Goal: Transaction & Acquisition: Download file/media

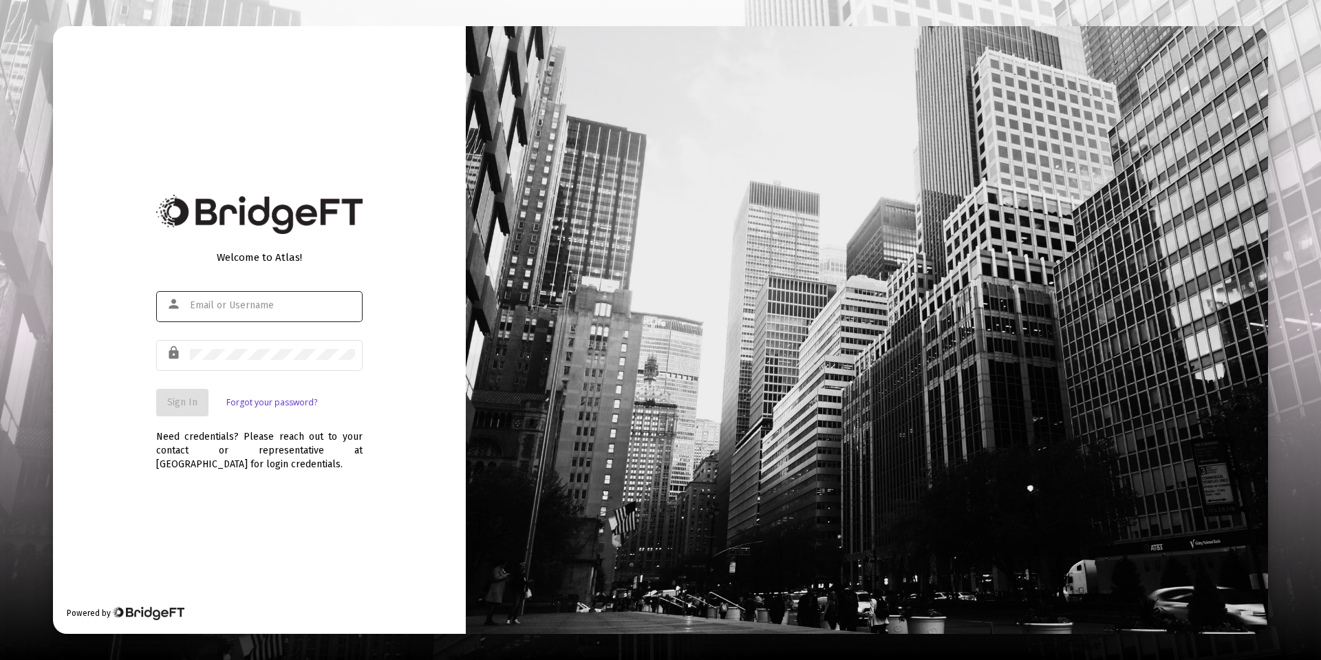
click at [235, 306] on input "text" at bounding box center [272, 305] width 165 height 11
click at [272, 301] on input "[EMAIL_ADDRESS]" at bounding box center [272, 305] width 165 height 11
type input "[EMAIL_ADDRESS][DOMAIN_NAME]"
click at [275, 347] on div at bounding box center [272, 354] width 165 height 34
click at [174, 406] on span "Sign In" at bounding box center [182, 402] width 30 height 12
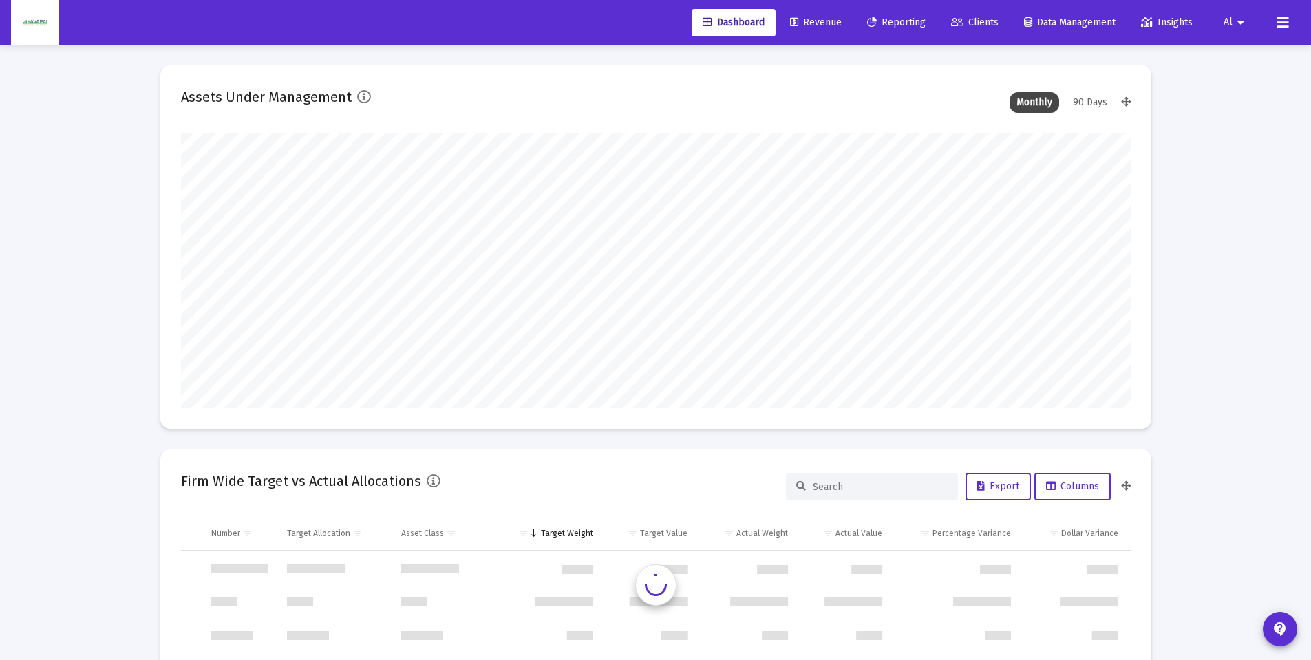
scroll to position [1321, 0]
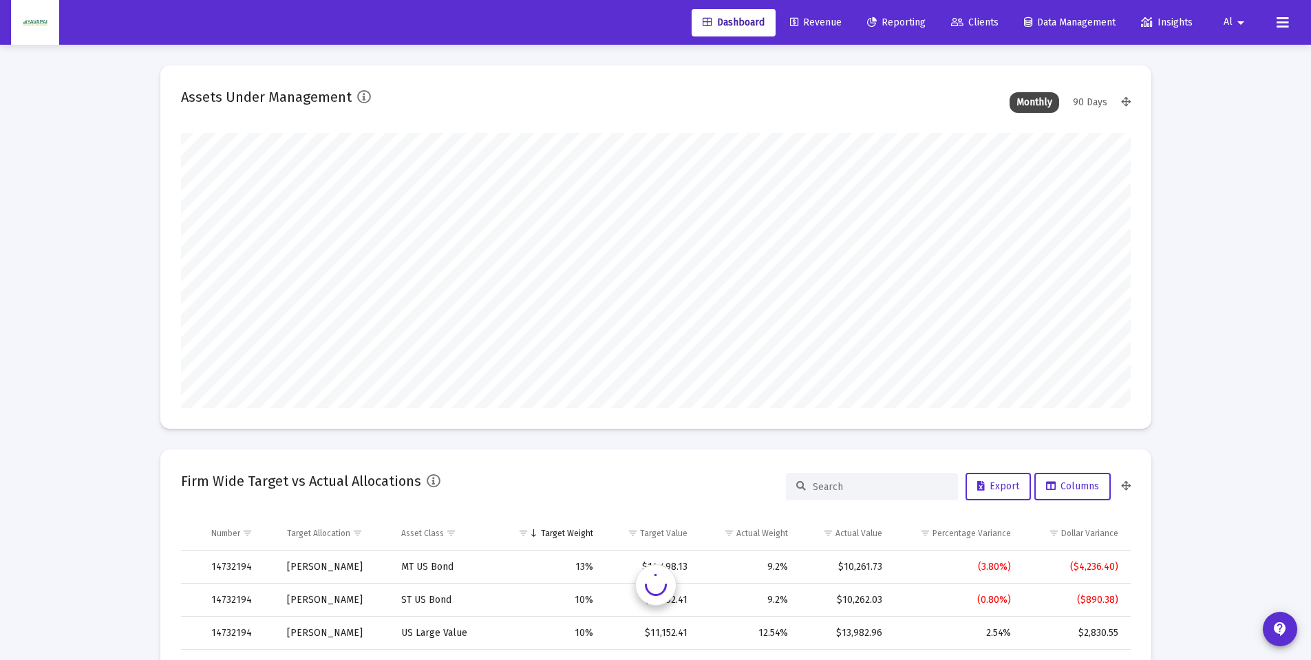
type input "[DATE]"
click at [892, 21] on span "Reporting" at bounding box center [896, 23] width 58 height 12
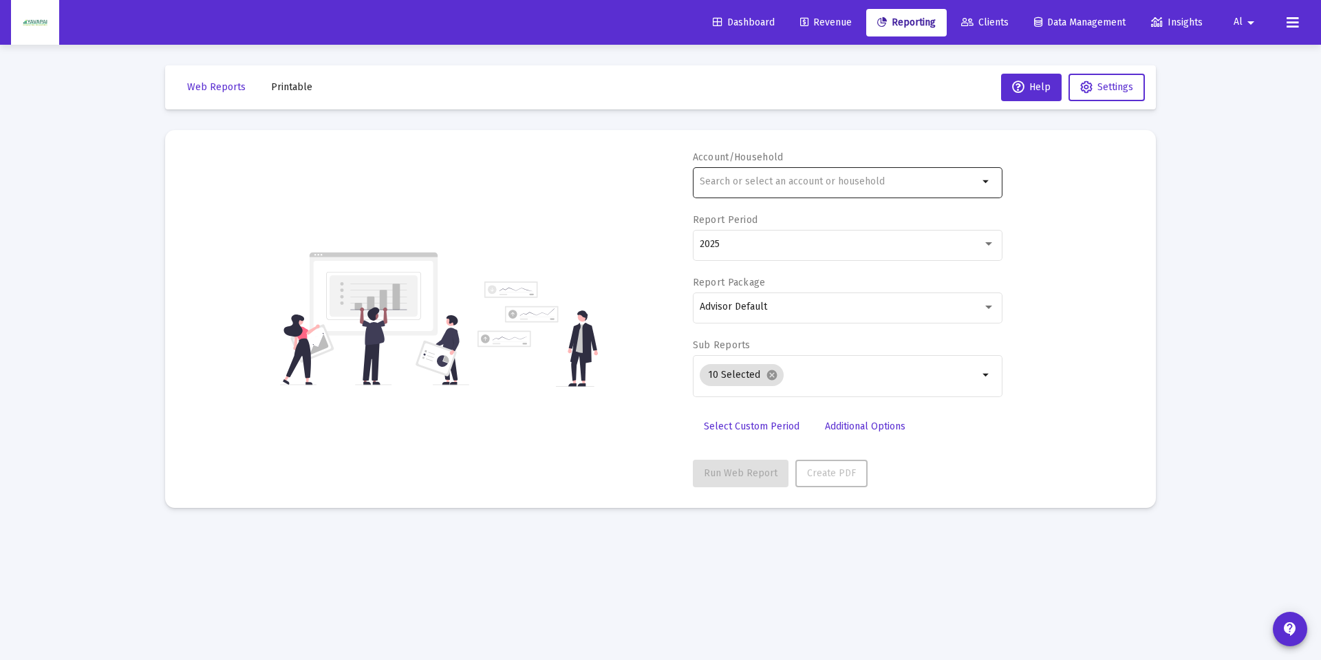
click at [754, 184] on input "text" at bounding box center [839, 181] width 279 height 11
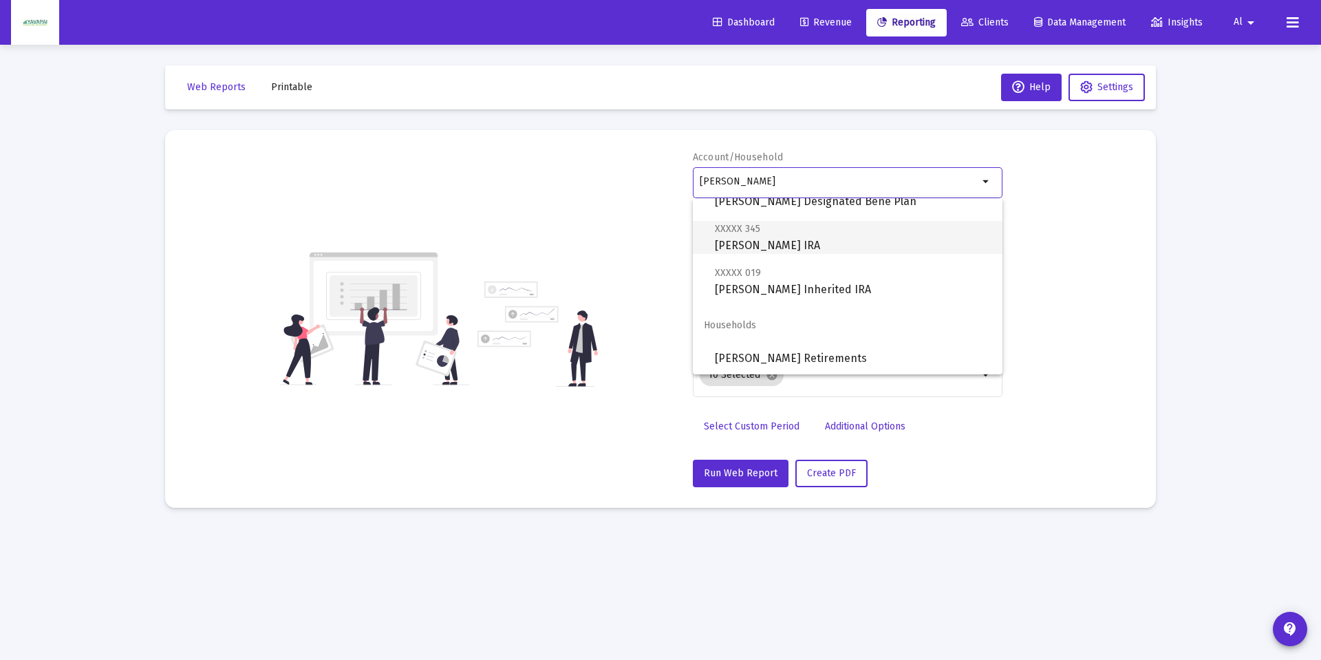
scroll to position [99, 0]
click at [776, 350] on span "[PERSON_NAME] Retirements" at bounding box center [853, 357] width 277 height 33
type input "[PERSON_NAME] Retirements"
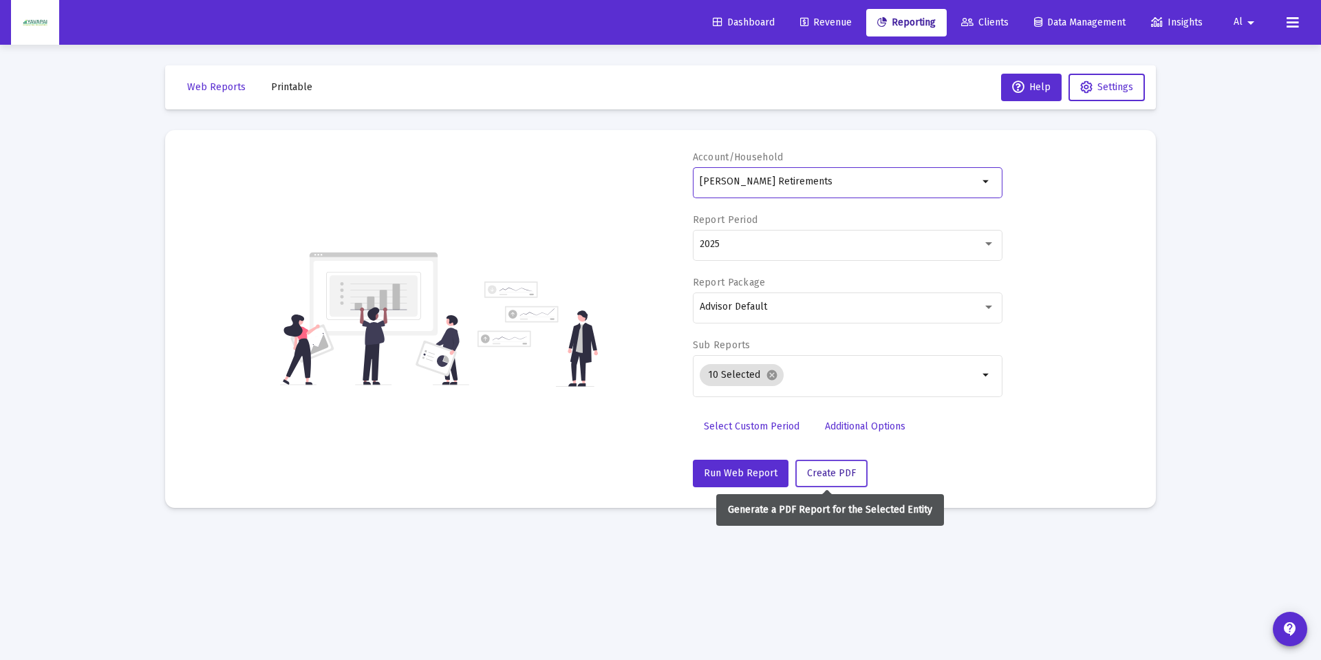
click at [833, 474] on span "Create PDF" at bounding box center [831, 473] width 49 height 12
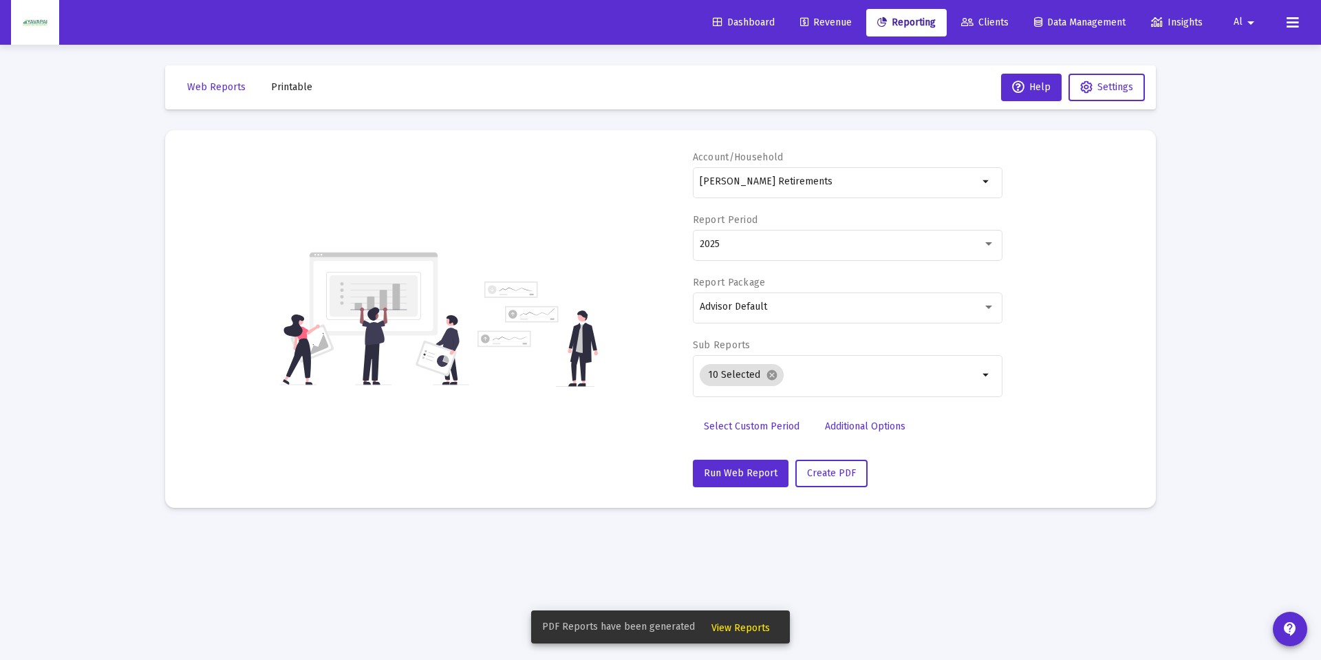
click at [758, 632] on span "View Reports" at bounding box center [741, 628] width 58 height 12
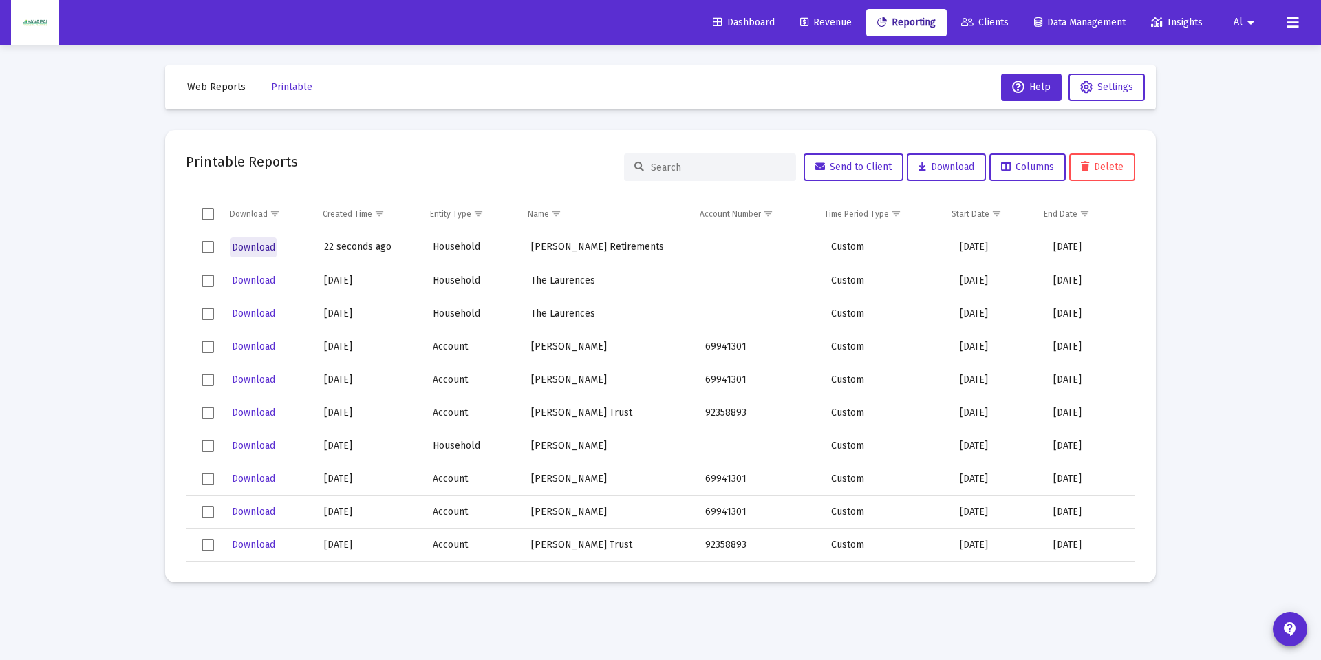
click at [246, 245] on span "Download" at bounding box center [253, 248] width 43 height 12
click at [908, 20] on span "Reporting" at bounding box center [906, 23] width 58 height 12
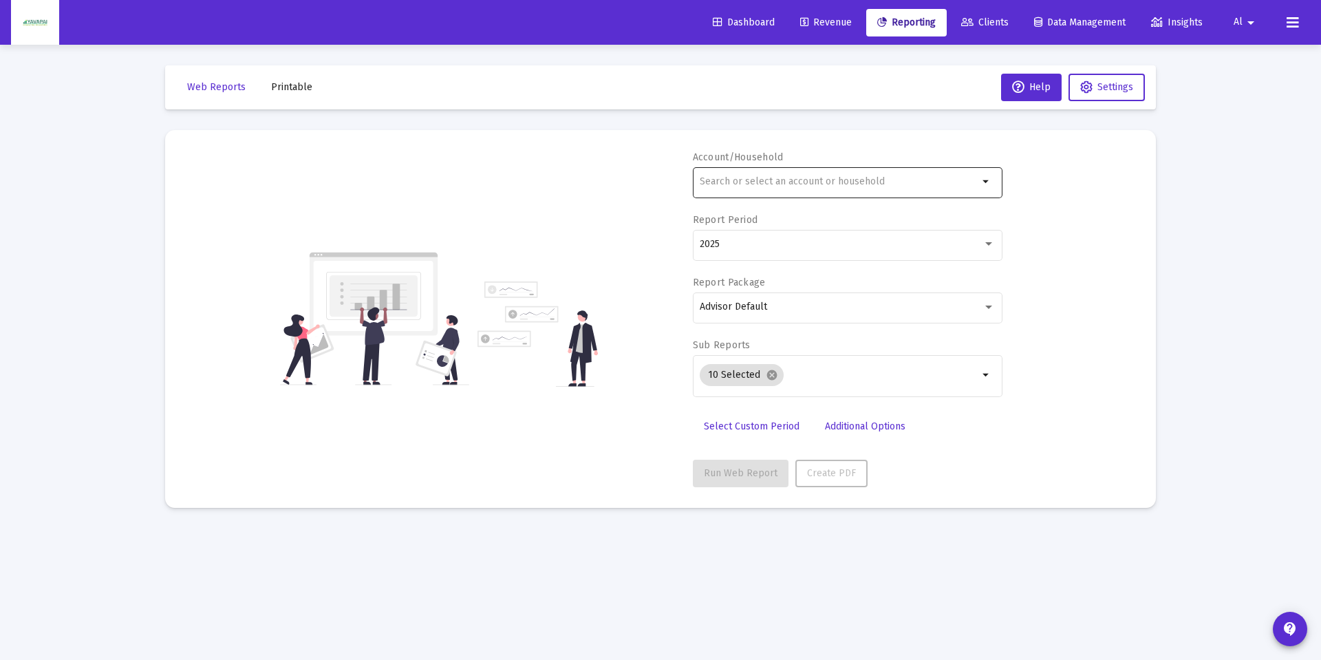
click at [728, 175] on div at bounding box center [839, 181] width 279 height 34
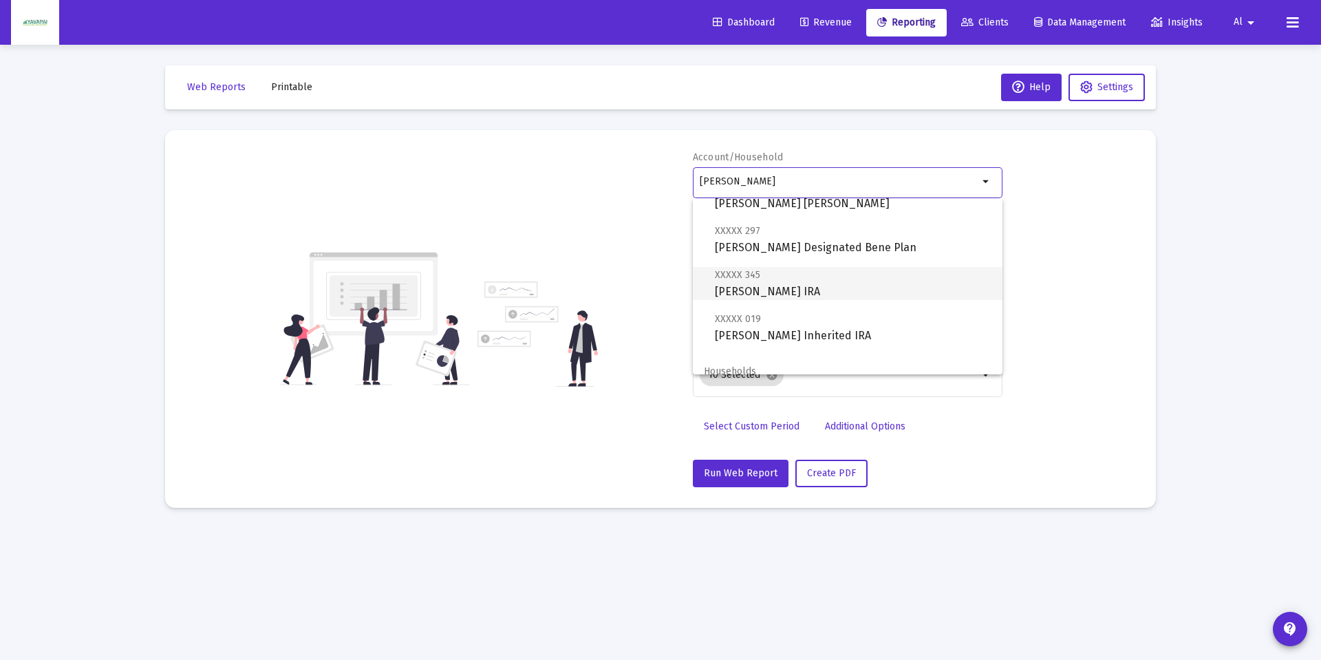
scroll to position [99, 0]
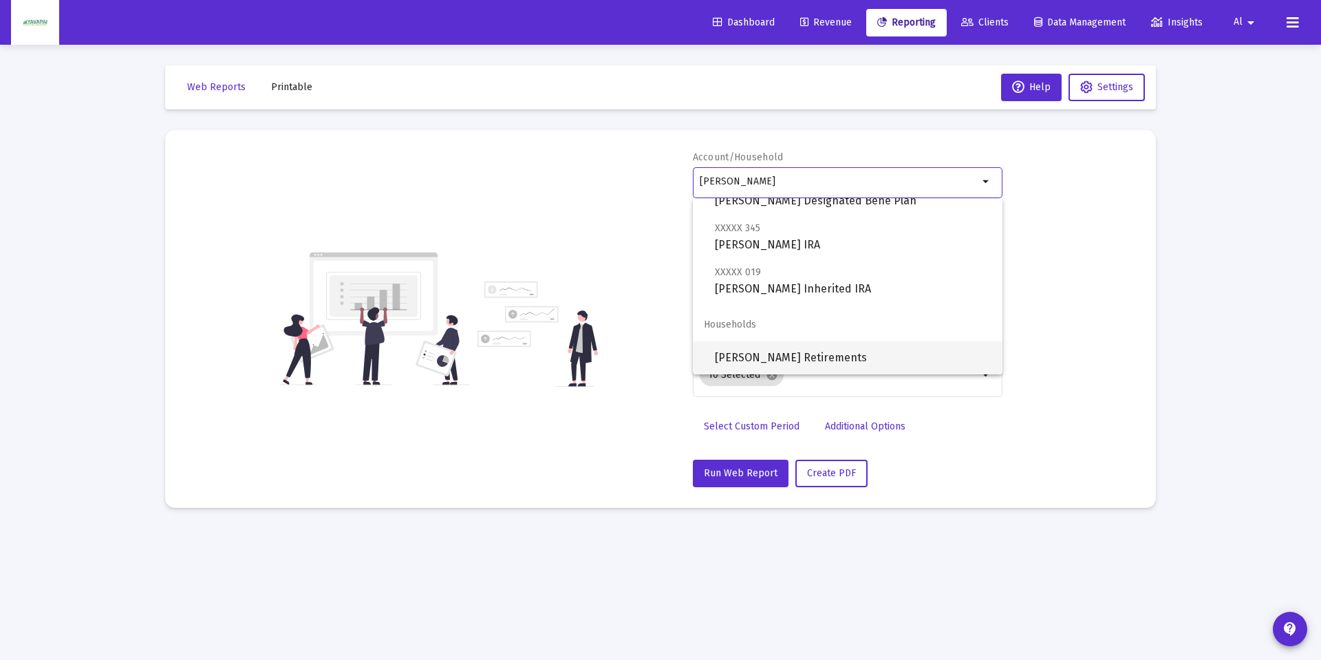
click at [772, 359] on span "[PERSON_NAME] Retirements" at bounding box center [853, 357] width 277 height 33
type input "[PERSON_NAME] Retirements"
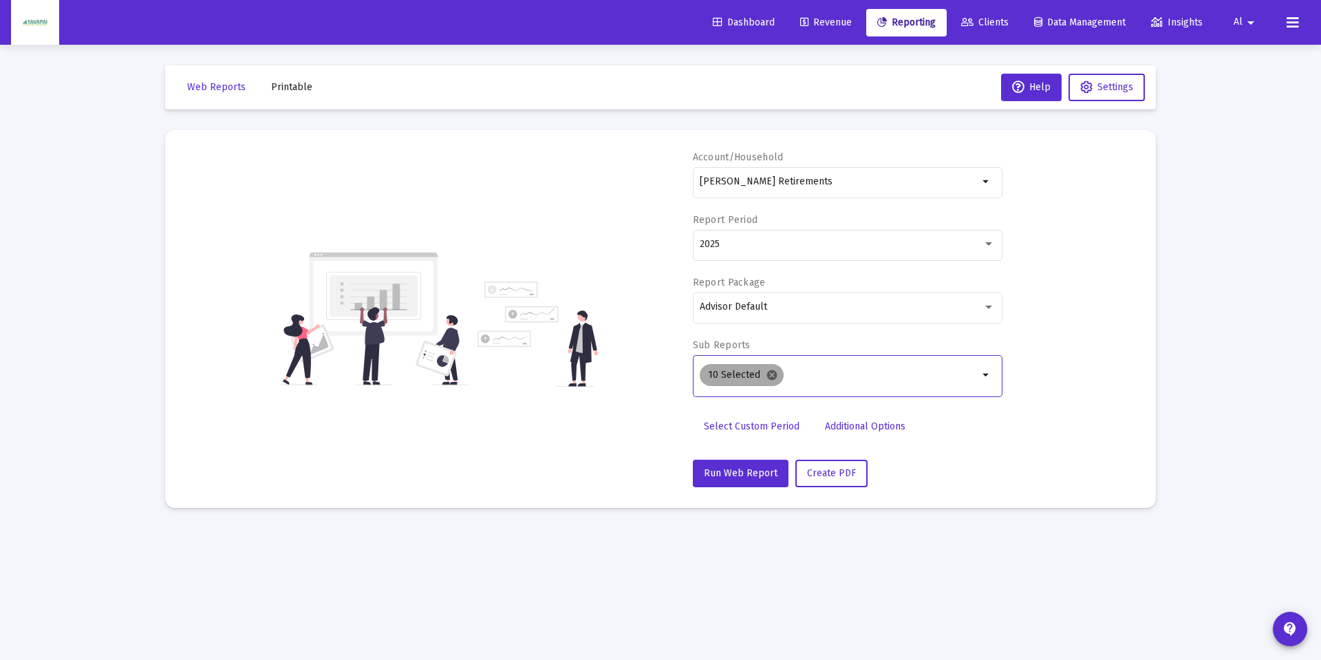
click at [773, 375] on mat-icon "cancel" at bounding box center [772, 375] width 12 height 12
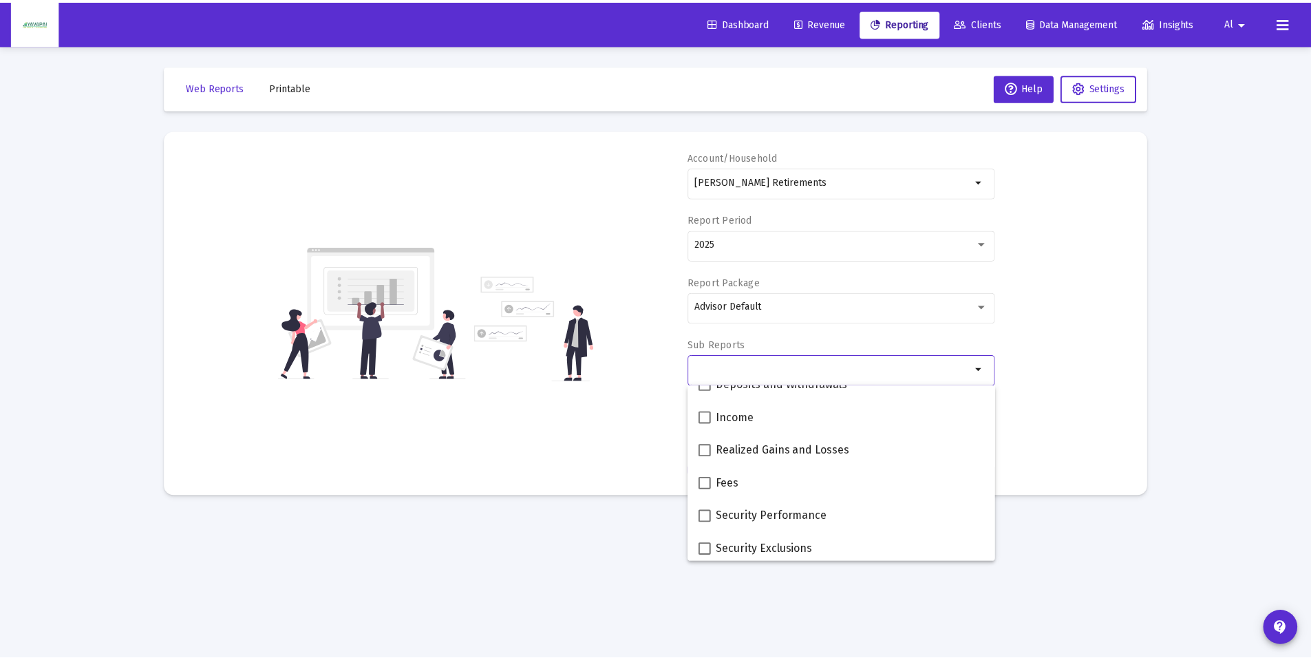
scroll to position [551, 0]
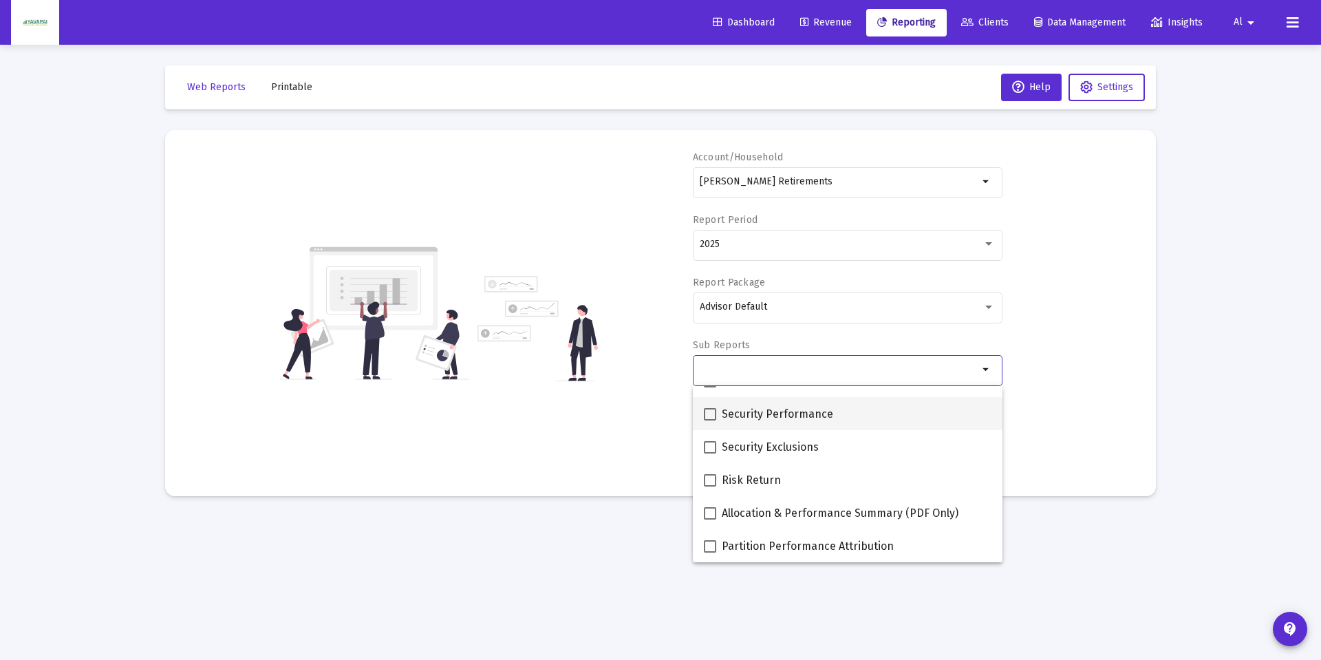
click at [709, 414] on span at bounding box center [710, 414] width 12 height 12
click at [710, 420] on input "Security Performance" at bounding box center [710, 420] width 1 height 1
checkbox input "true"
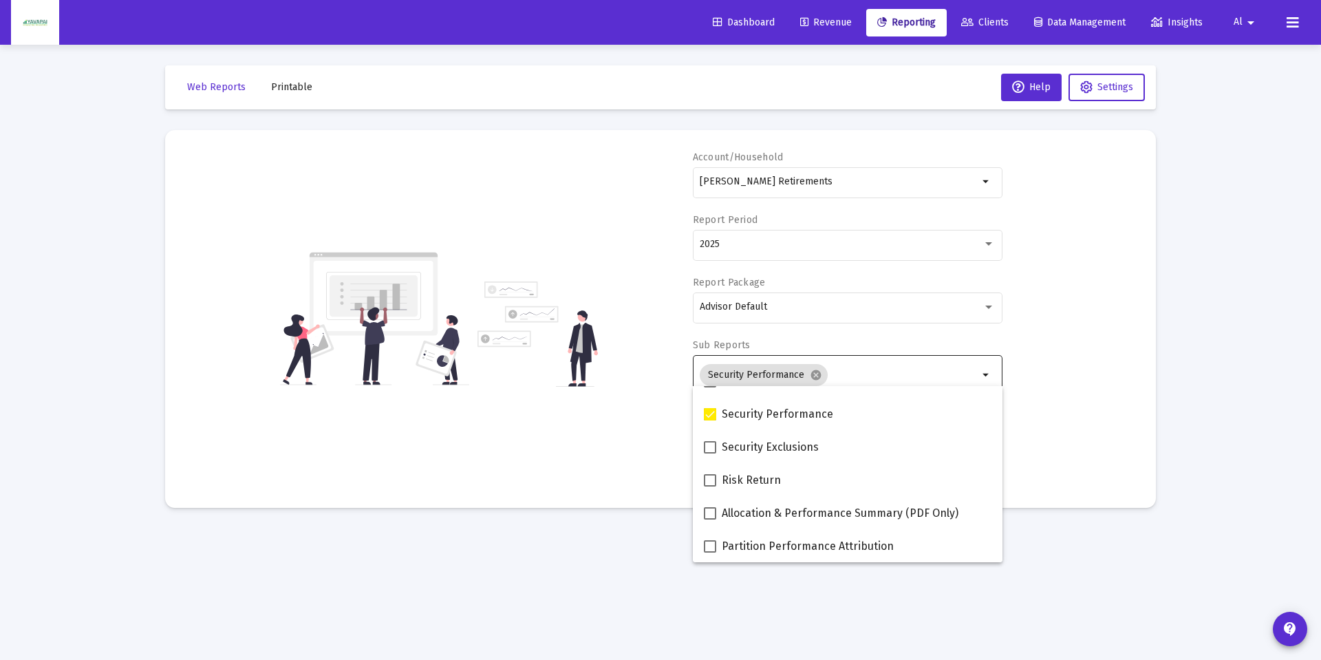
click at [1122, 359] on div "Account/Household [PERSON_NAME] Retirements arrow_drop_down Report Period 2025 …" at bounding box center [661, 319] width 950 height 337
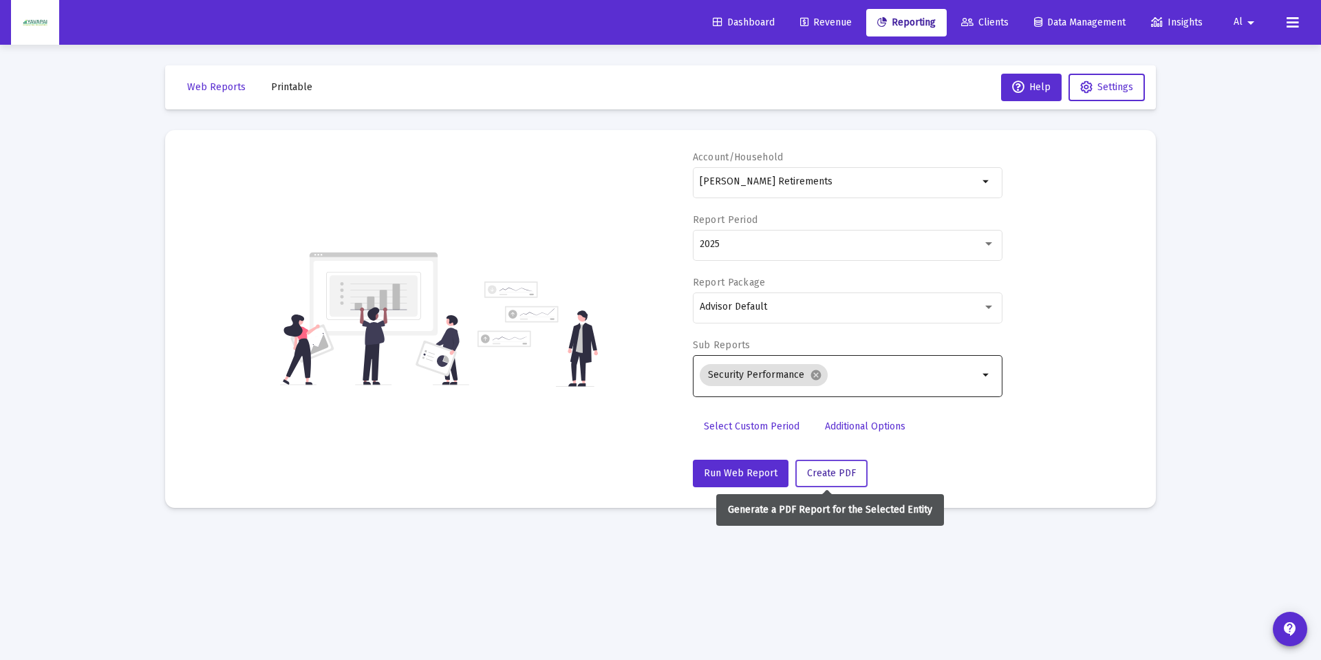
click at [843, 476] on span "Create PDF" at bounding box center [831, 473] width 49 height 12
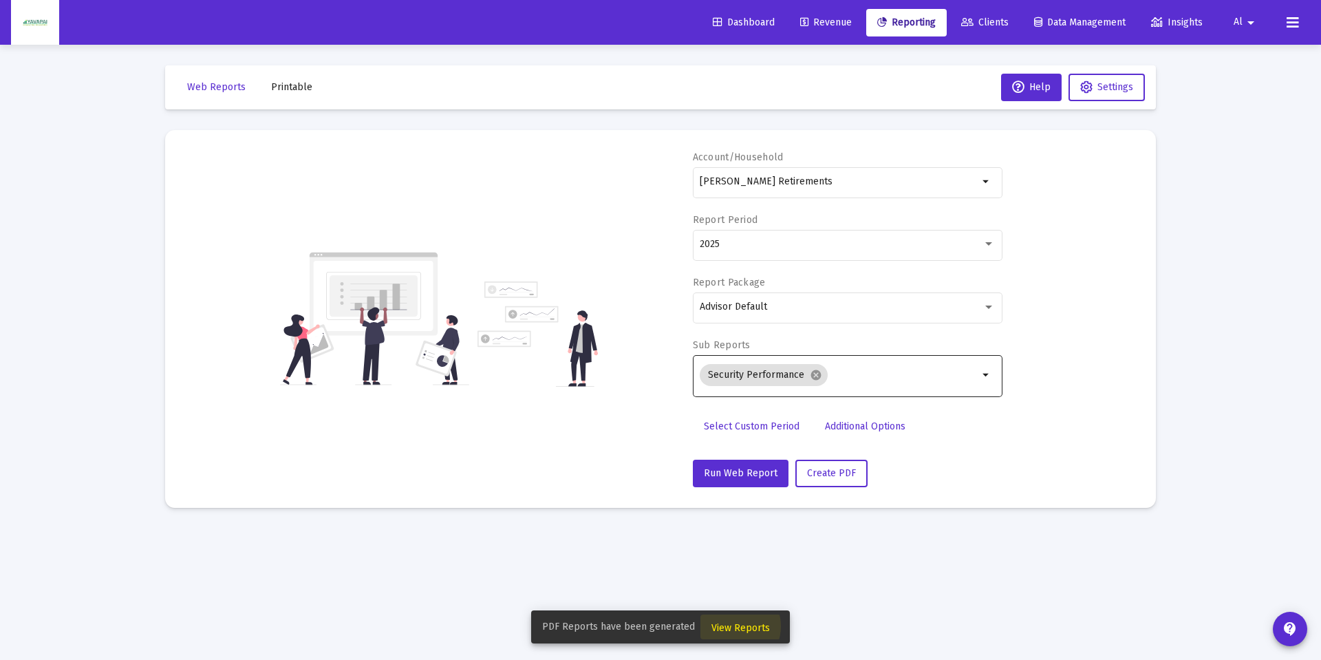
click at [729, 626] on span "View Reports" at bounding box center [741, 628] width 58 height 12
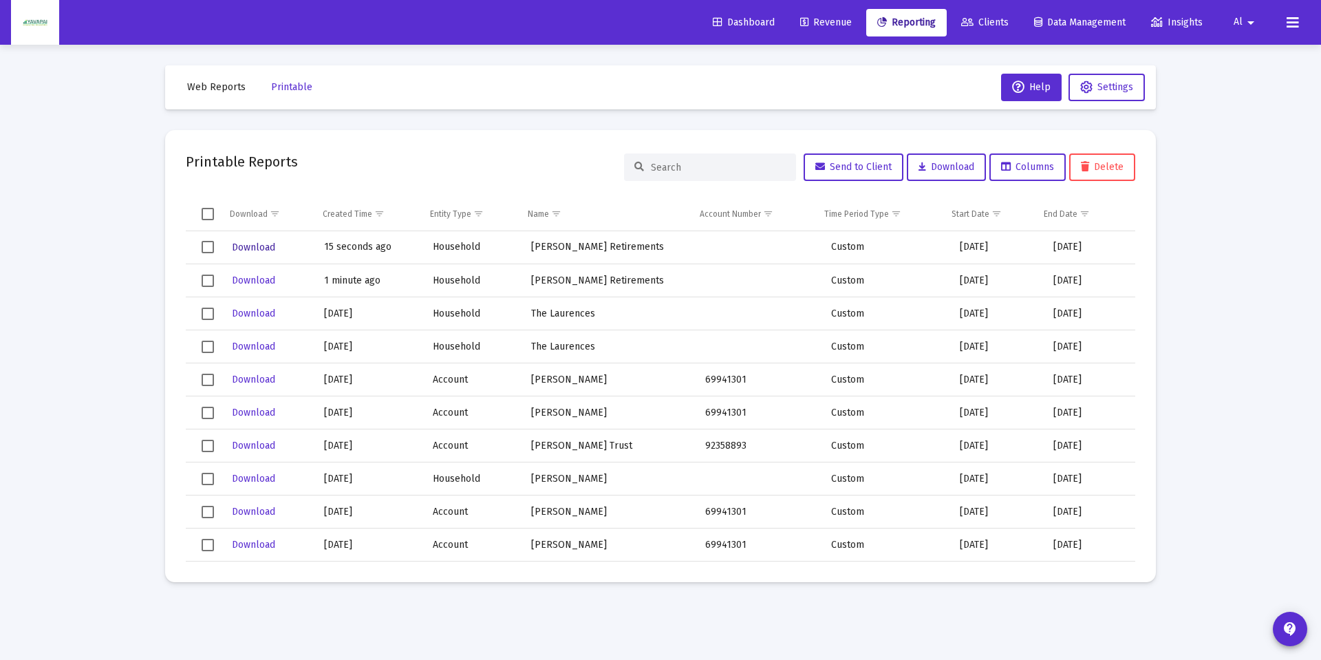
click at [261, 244] on span "Download" at bounding box center [253, 248] width 43 height 12
click at [1116, 22] on span "Data Management" at bounding box center [1080, 23] width 92 height 12
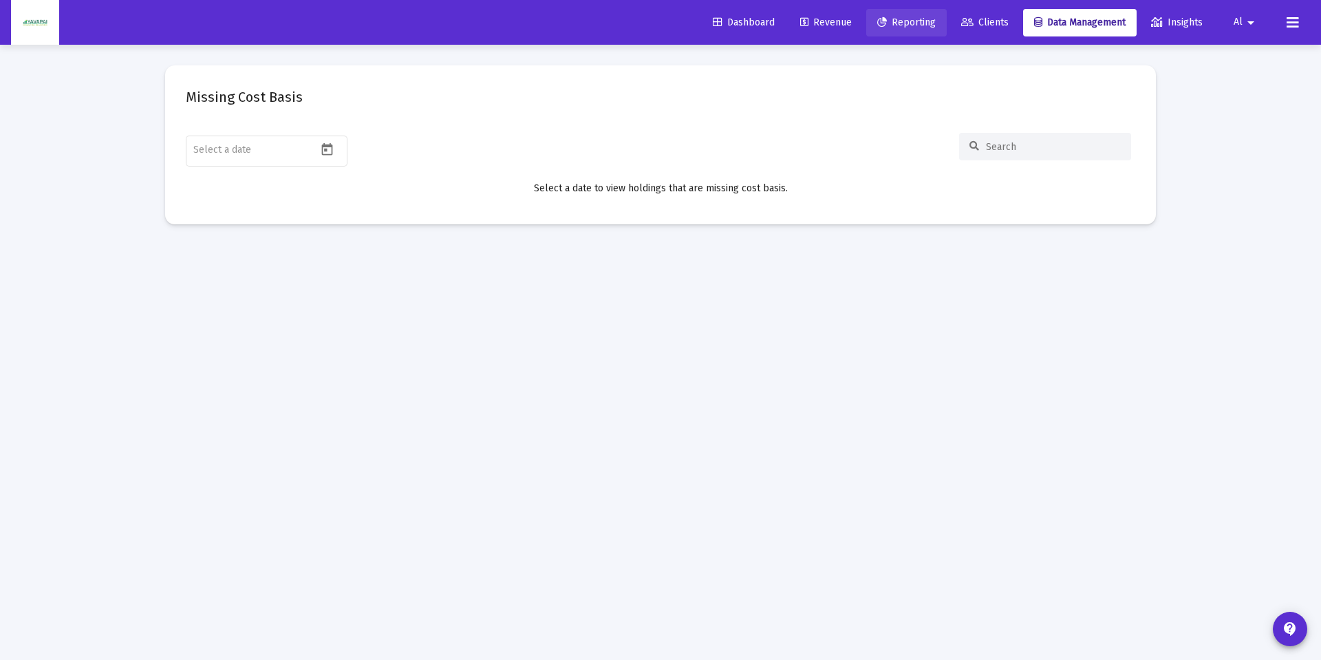
click at [918, 22] on span "Reporting" at bounding box center [906, 23] width 58 height 12
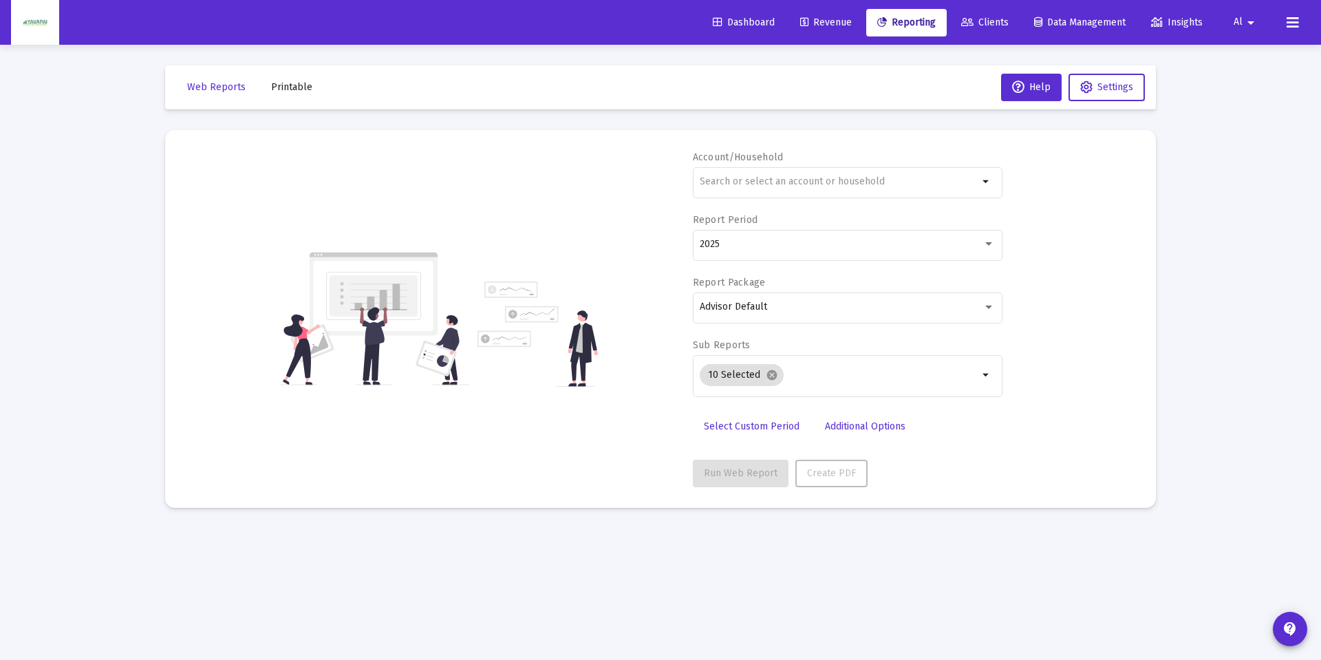
click at [288, 85] on span "Printable" at bounding box center [291, 87] width 41 height 12
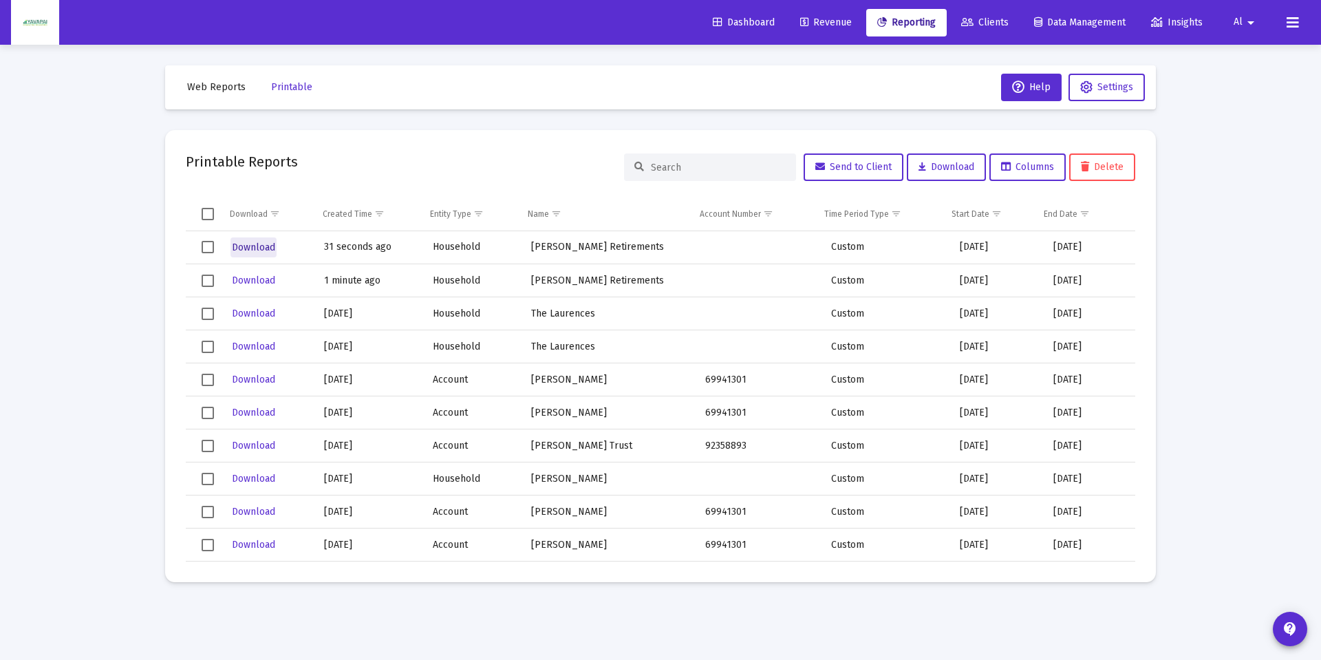
click at [261, 247] on span "Download" at bounding box center [253, 248] width 43 height 12
drag, startPoint x: 748, startPoint y: 17, endPoint x: 733, endPoint y: 23, distance: 16.1
click at [748, 17] on span "Dashboard" at bounding box center [744, 23] width 62 height 12
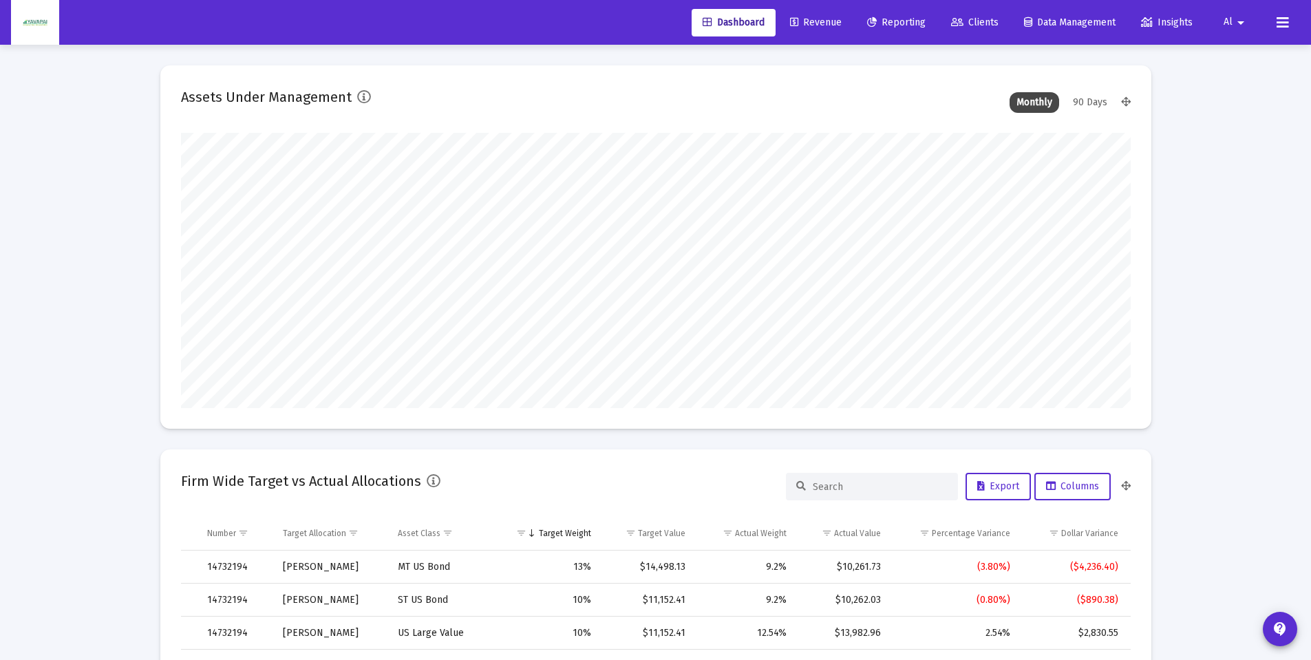
click at [888, 19] on span "Reporting" at bounding box center [896, 23] width 58 height 12
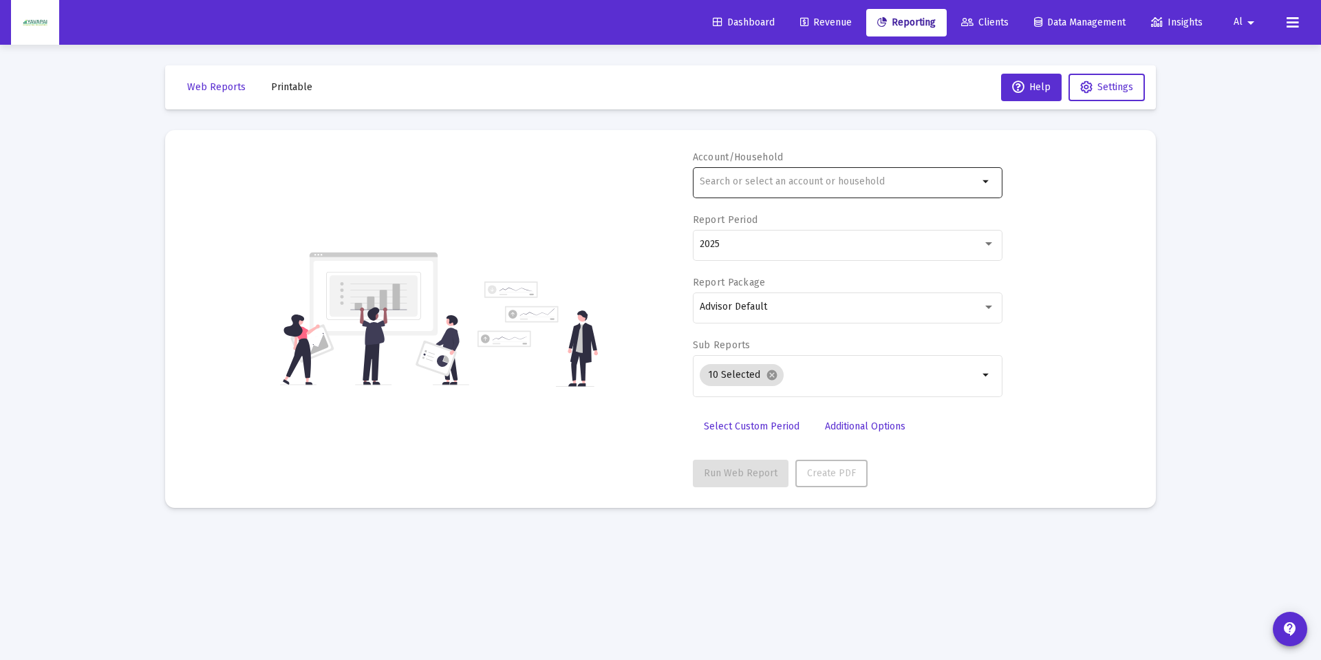
click at [735, 187] on div at bounding box center [839, 181] width 279 height 34
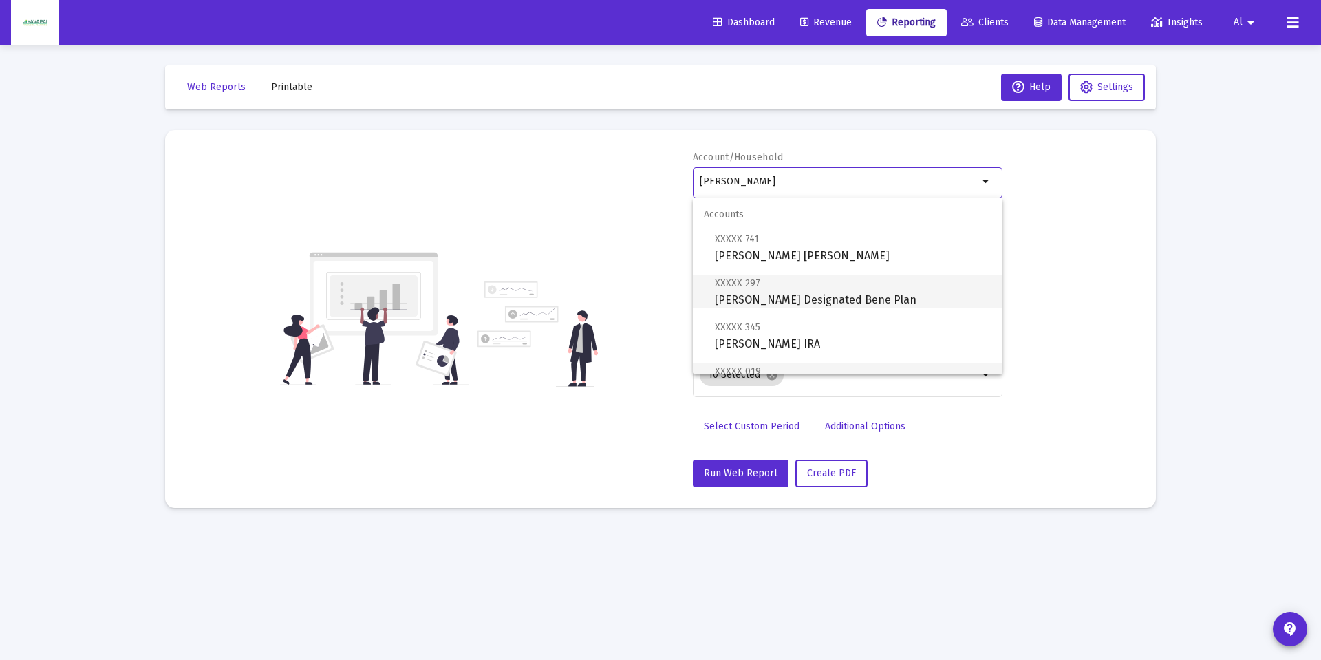
click at [798, 296] on span "XXXXX 297 [PERSON_NAME] Designated Bene Plan" at bounding box center [853, 292] width 277 height 34
type input "[PERSON_NAME] Designated Bene Plan"
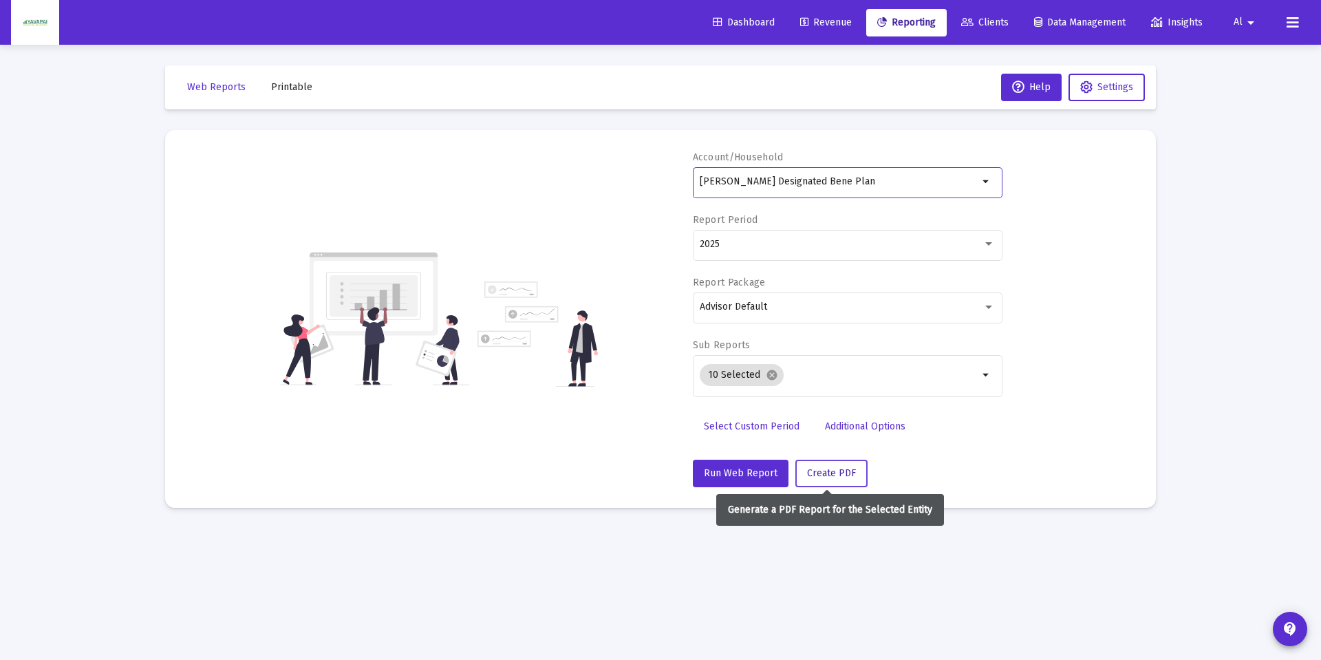
click at [833, 478] on span "Create PDF" at bounding box center [831, 473] width 49 height 12
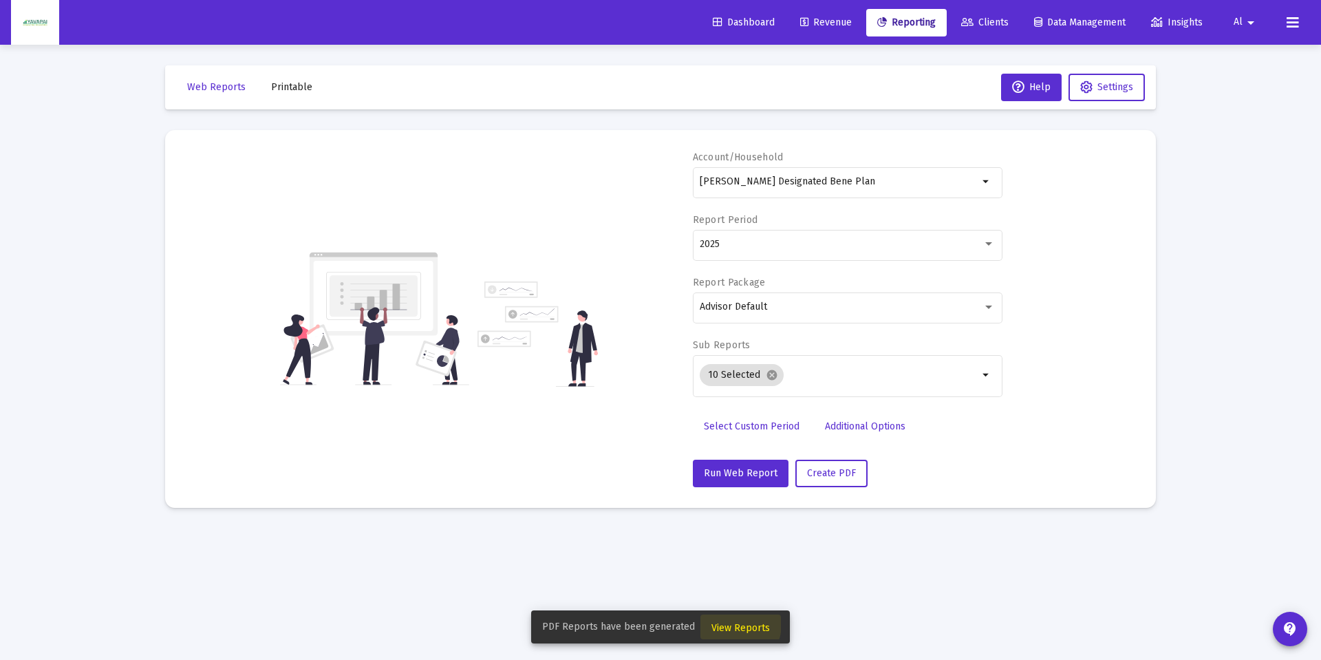
click at [723, 624] on span "View Reports" at bounding box center [741, 628] width 58 height 12
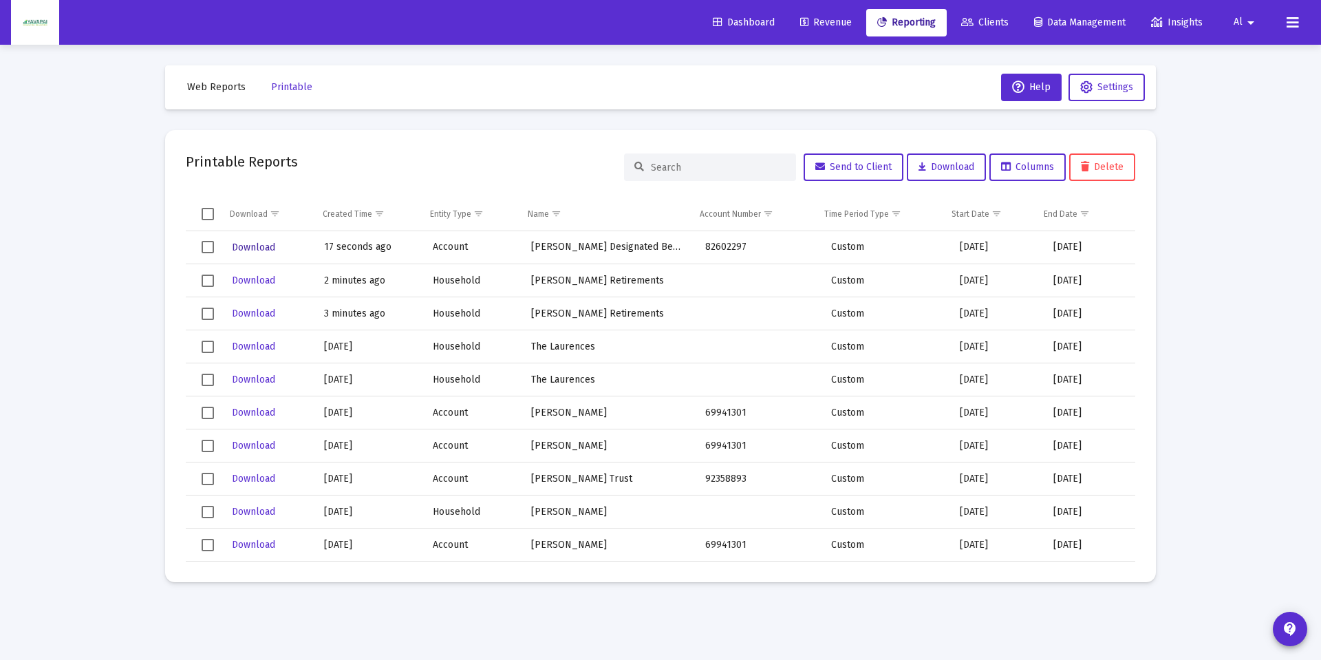
click at [256, 244] on span "Download" at bounding box center [253, 248] width 43 height 12
click at [922, 21] on span "Reporting" at bounding box center [906, 23] width 58 height 12
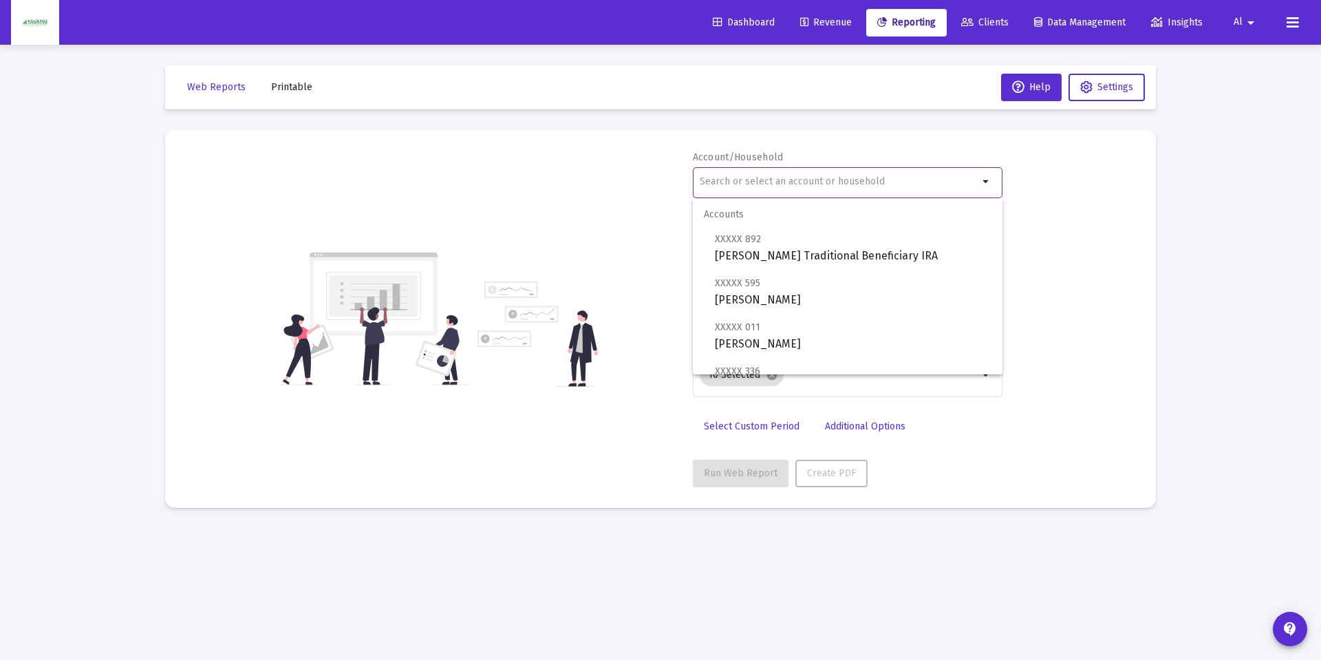
click at [732, 187] on input "text" at bounding box center [839, 181] width 279 height 11
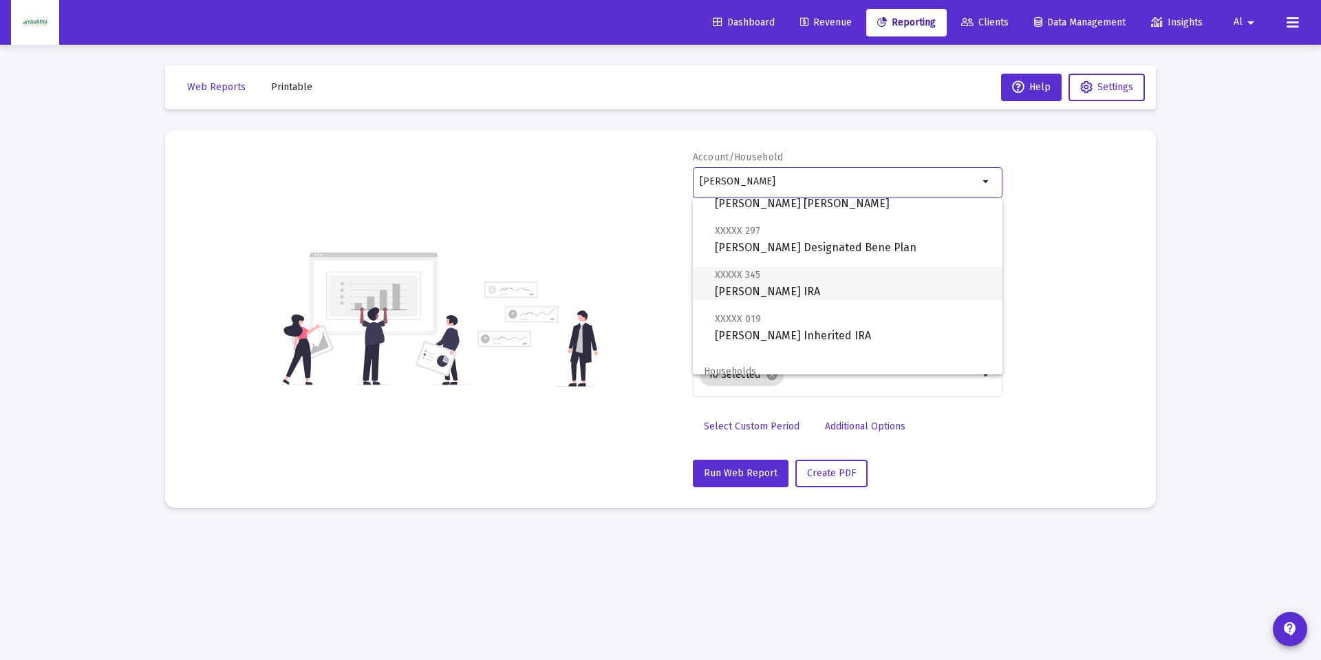
scroll to position [30, 0]
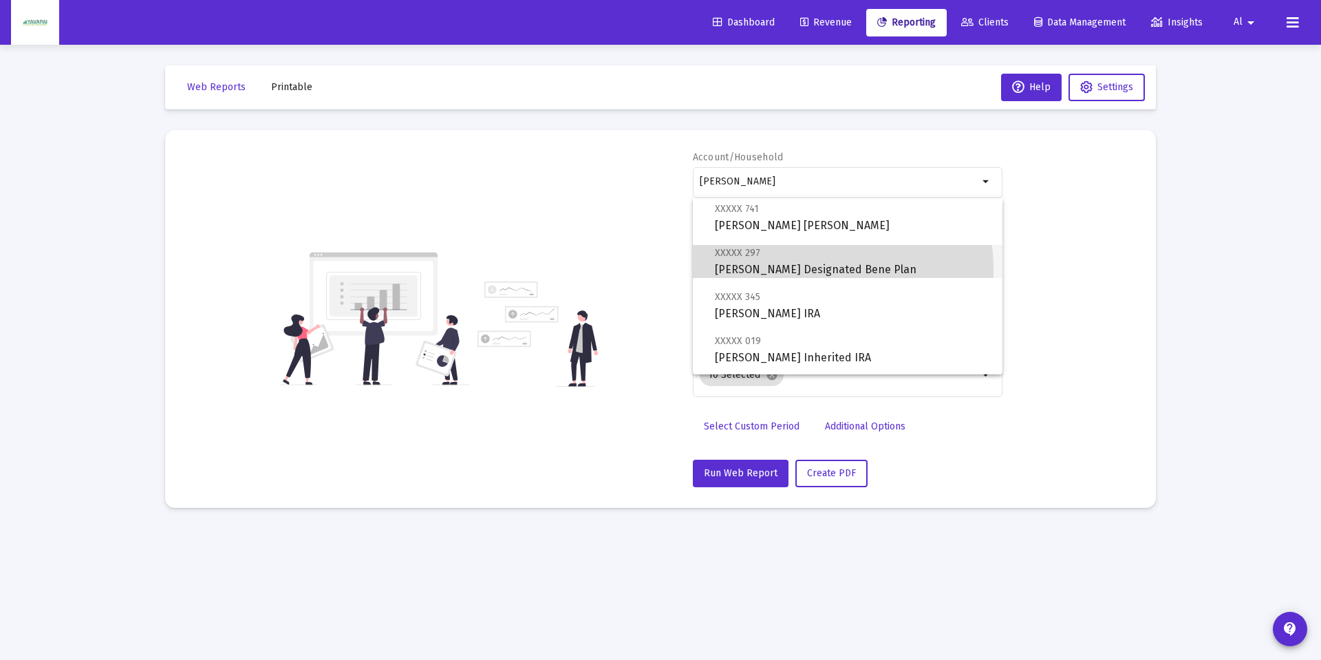
click at [813, 268] on span "XXXXX 297 [PERSON_NAME] Designated Bene Plan" at bounding box center [853, 261] width 277 height 34
type input "[PERSON_NAME] Designated Bene Plan"
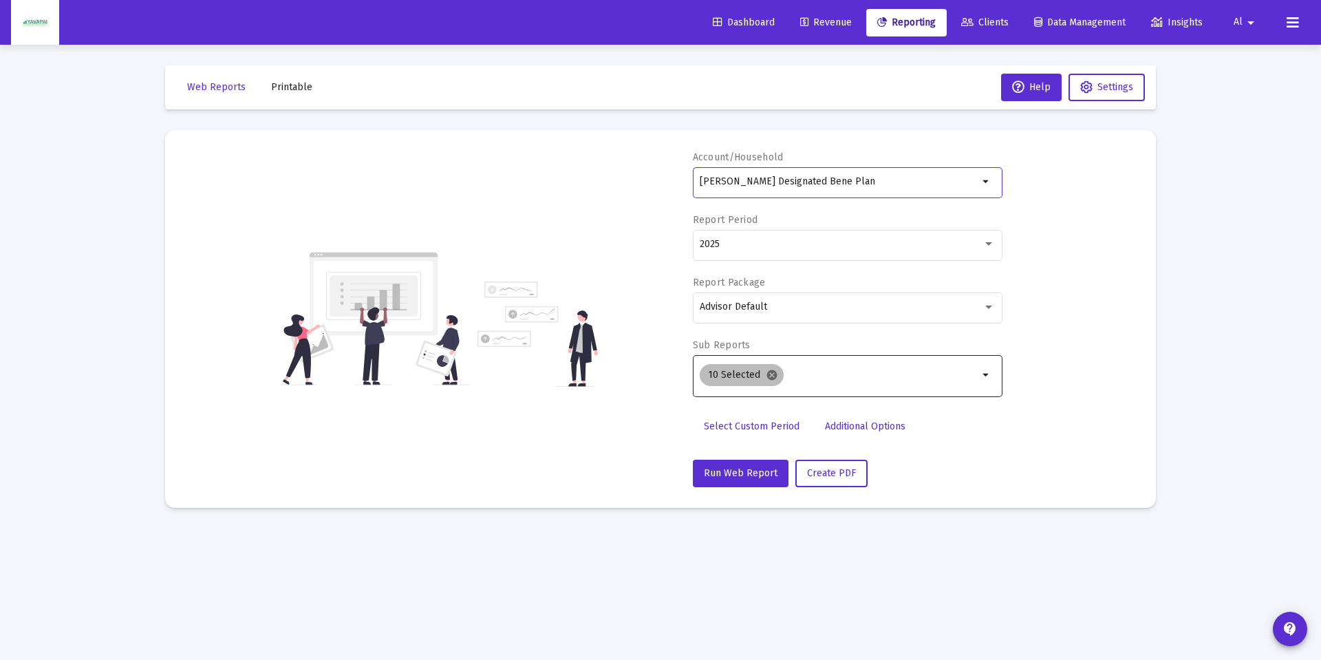
click at [771, 374] on mat-icon "cancel" at bounding box center [772, 375] width 12 height 12
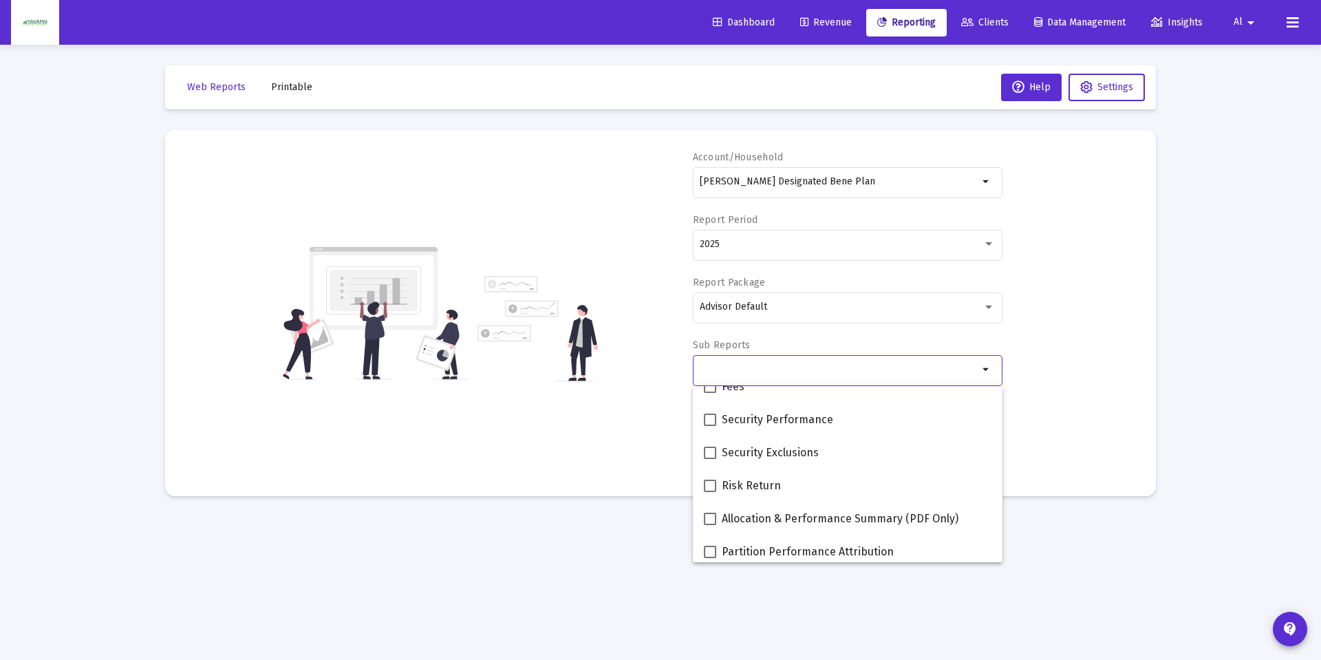
scroll to position [551, 0]
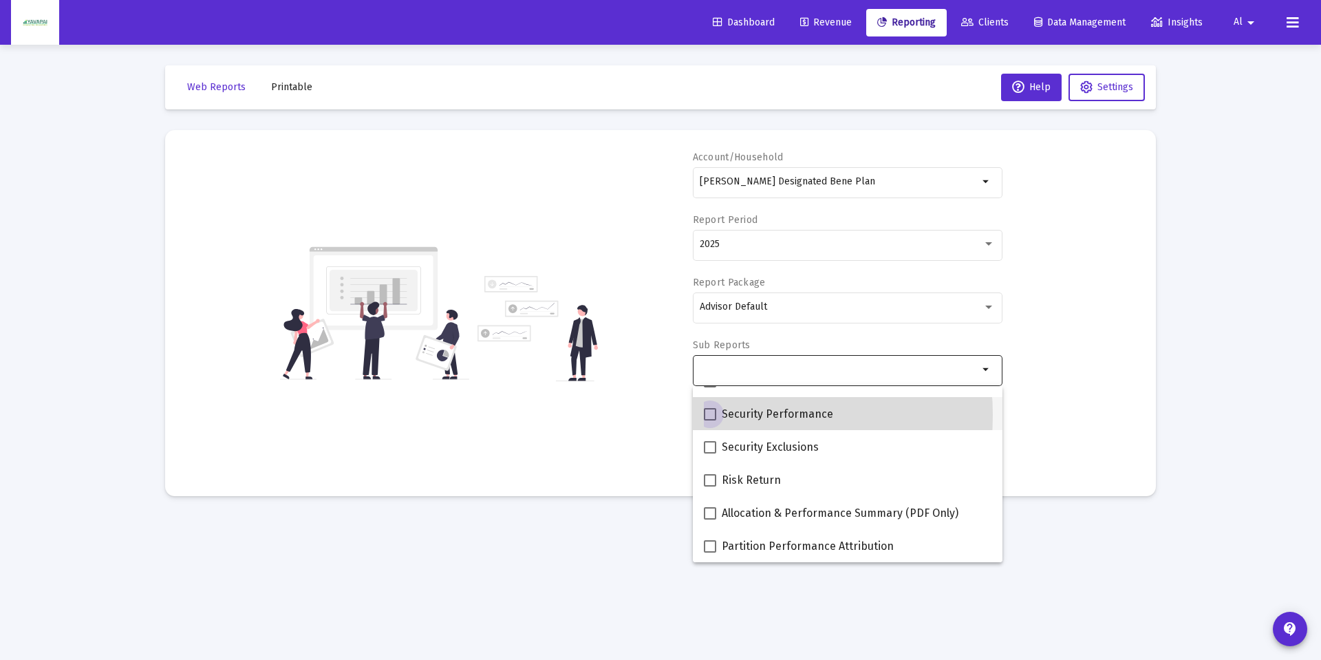
click at [716, 415] on span at bounding box center [710, 414] width 12 height 12
click at [710, 420] on input "Security Performance" at bounding box center [710, 420] width 1 height 1
checkbox input "true"
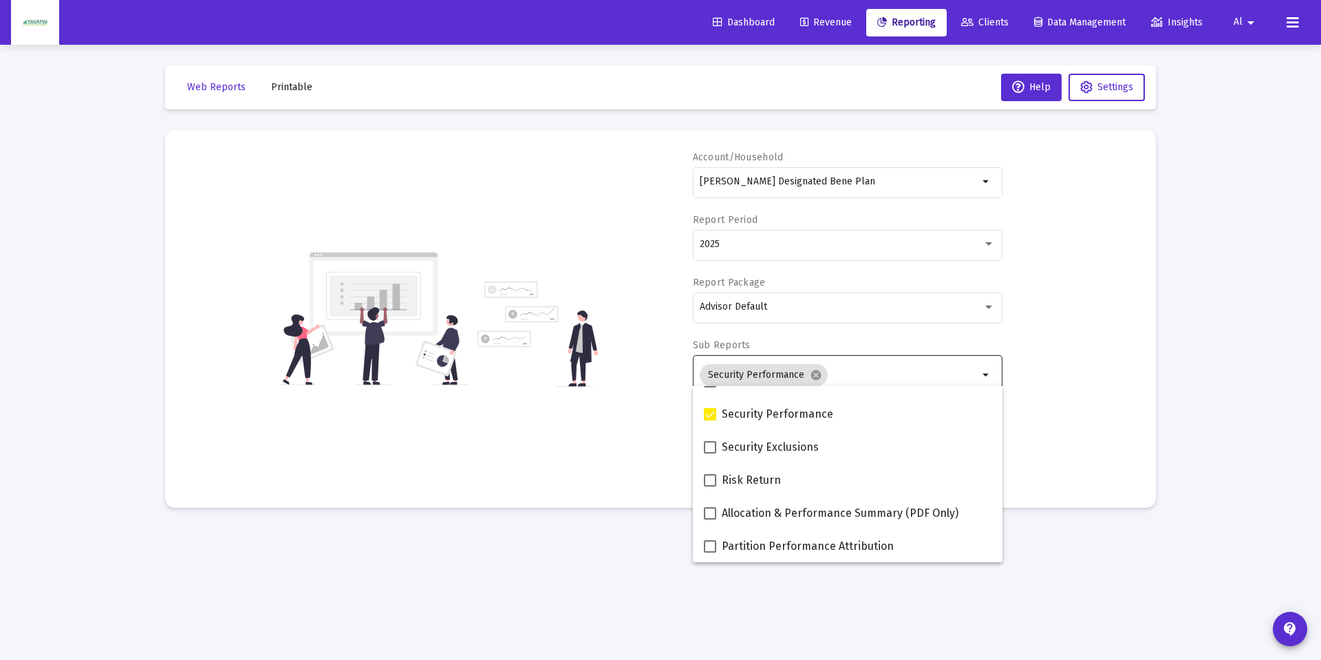
click at [1064, 416] on div "Account/Household [PERSON_NAME] Designated Bene Plan arrow_drop_down Report Per…" at bounding box center [661, 319] width 950 height 337
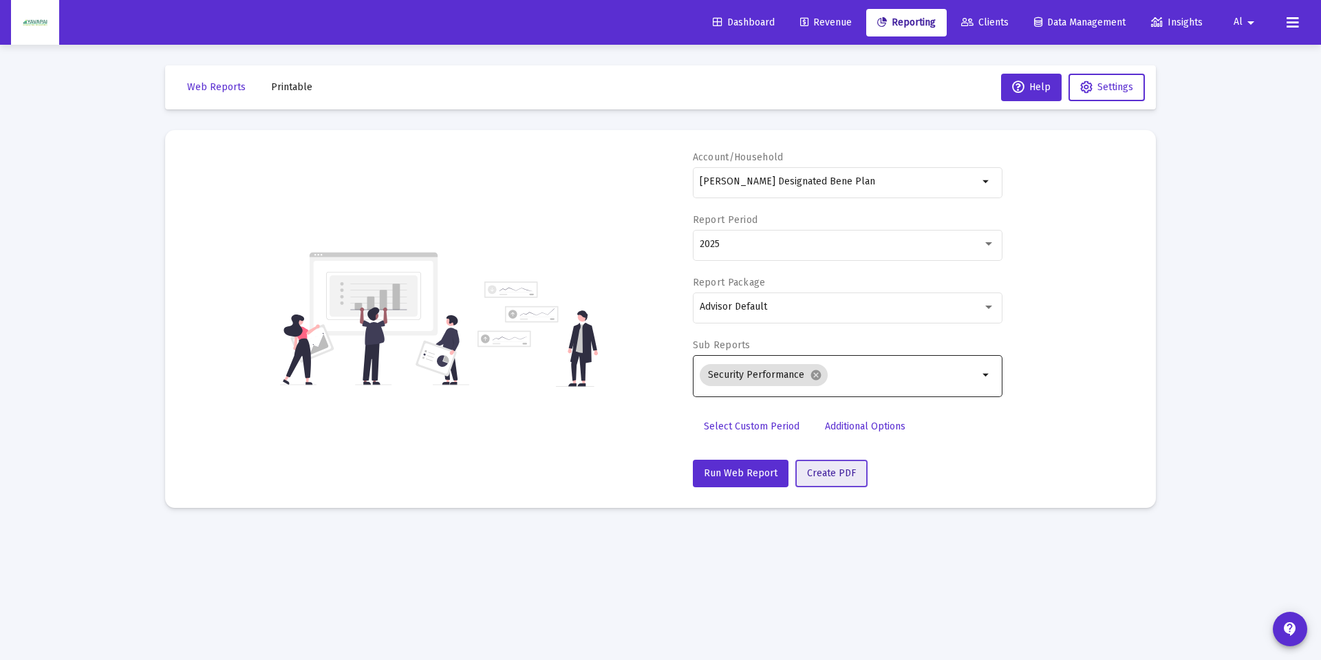
click at [824, 476] on span "Create PDF" at bounding box center [831, 473] width 49 height 12
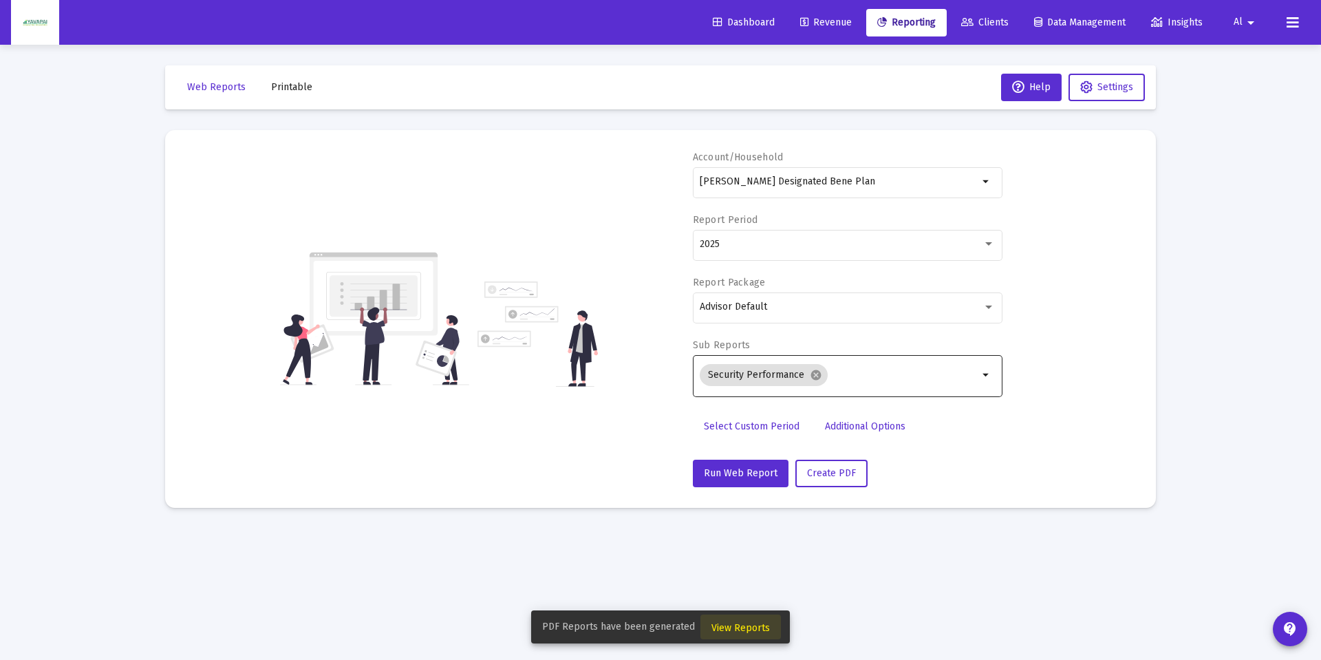
click at [743, 625] on span "View Reports" at bounding box center [741, 628] width 58 height 12
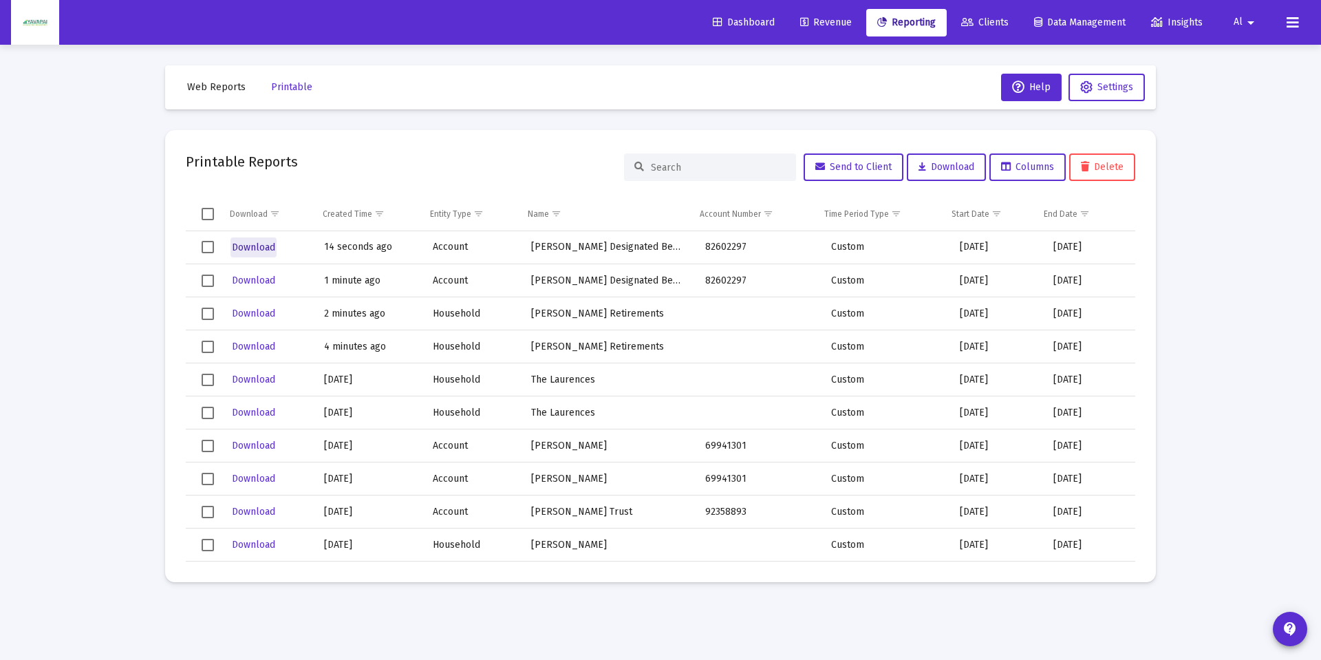
click at [256, 243] on span "Download" at bounding box center [253, 248] width 43 height 12
